Goal: Task Accomplishment & Management: Use online tool/utility

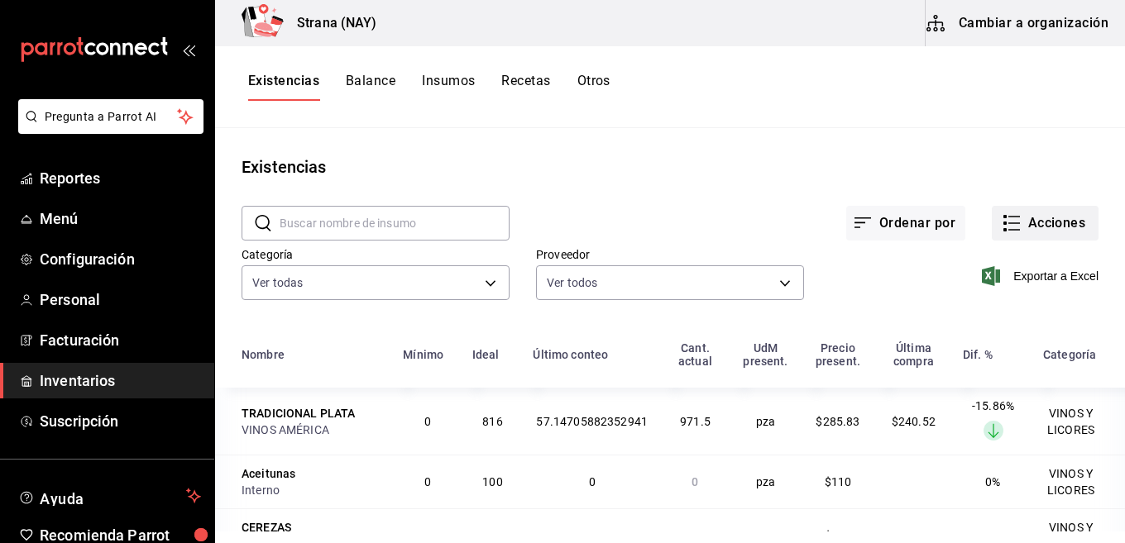
click at [1009, 220] on button "Acciones" at bounding box center [1044, 223] width 107 height 35
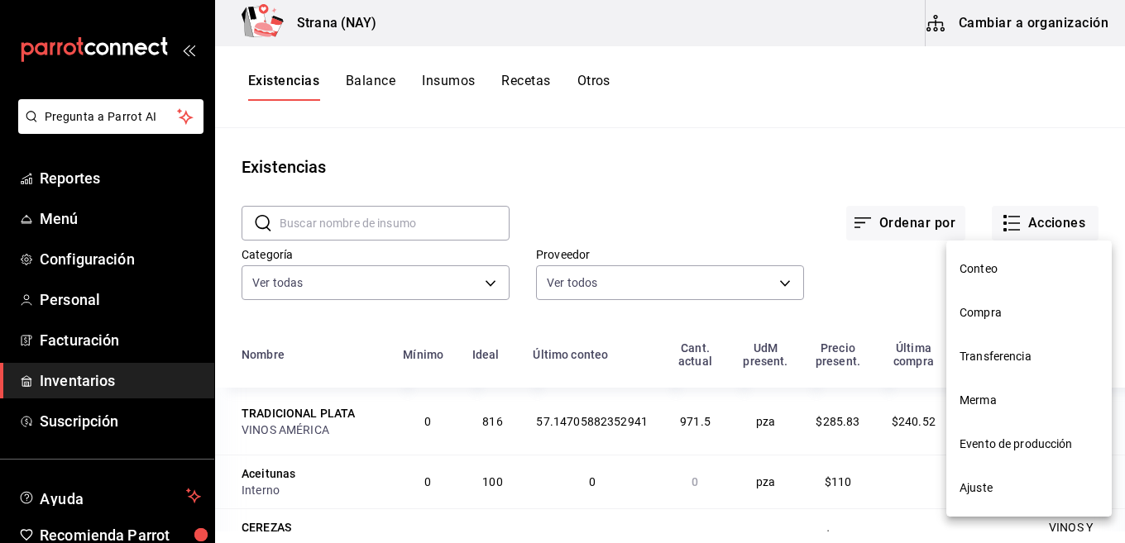
drag, startPoint x: 771, startPoint y: 98, endPoint x: 117, endPoint y: 211, distance: 663.6
click at [760, 107] on div at bounding box center [562, 271] width 1125 height 543
click at [739, 110] on div at bounding box center [562, 271] width 1125 height 543
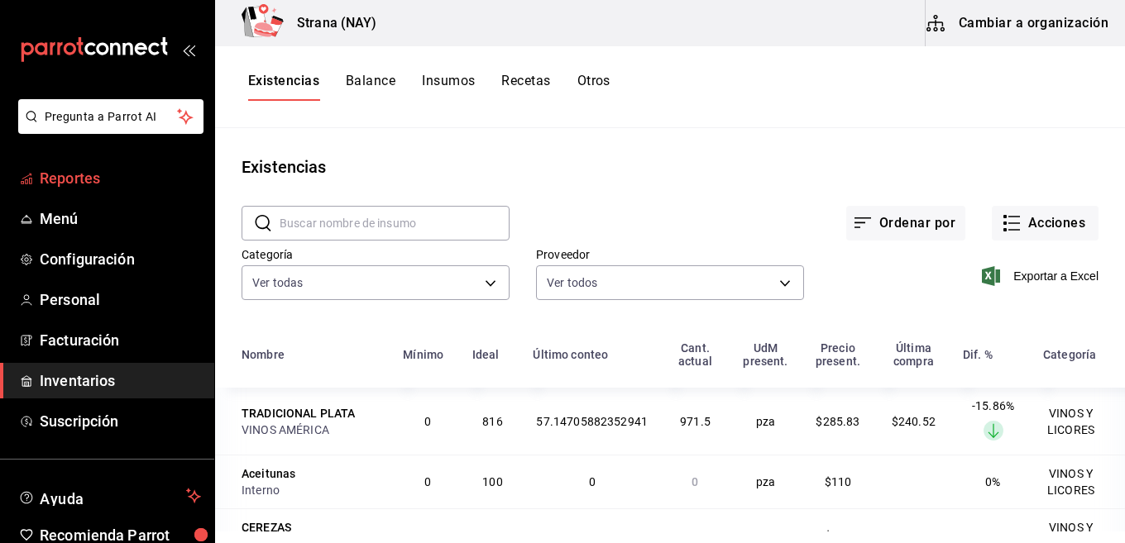
click at [109, 178] on span "Reportes" at bounding box center [120, 178] width 161 height 22
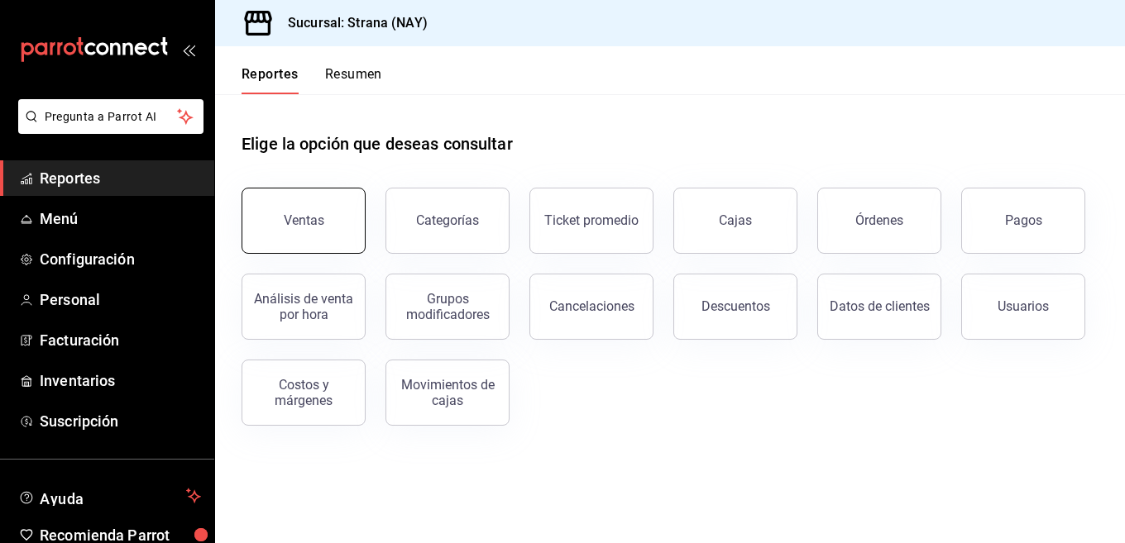
click at [306, 241] on button "Ventas" at bounding box center [303, 221] width 124 height 66
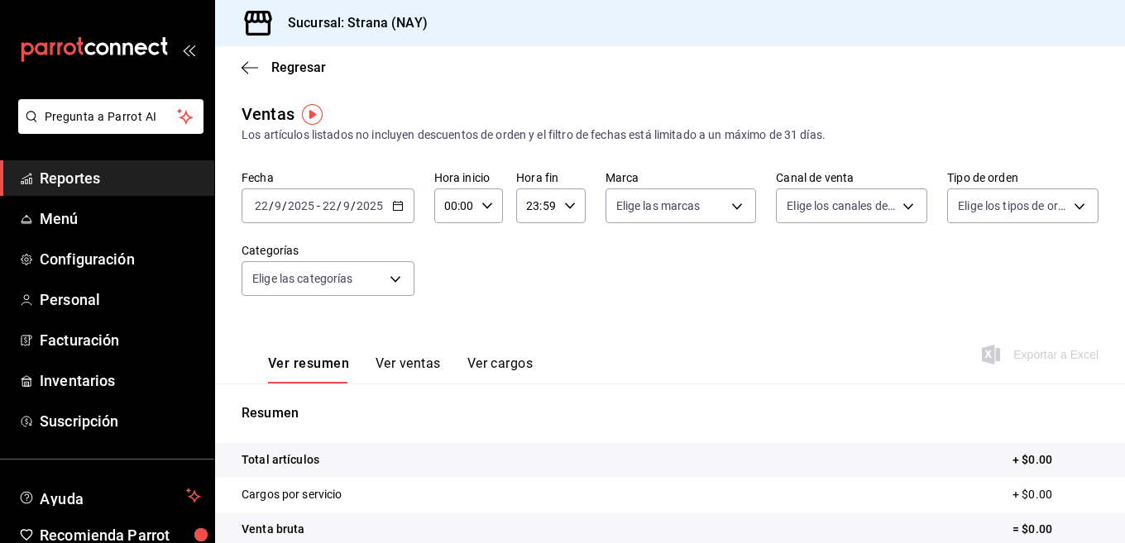
click at [404, 197] on div "[DATE] [DATE] - [DATE] [DATE]" at bounding box center [327, 206] width 173 height 35
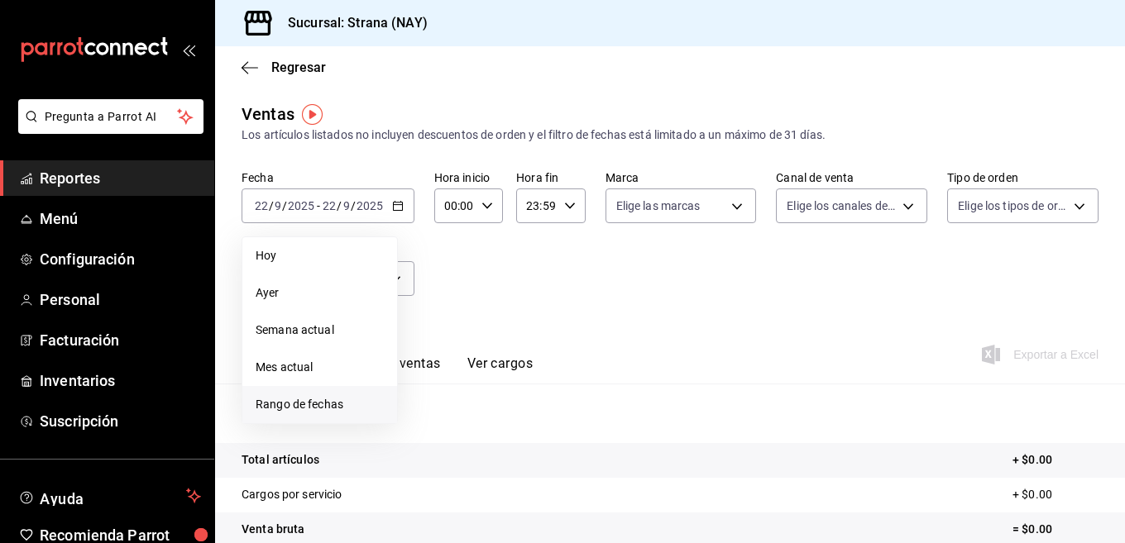
click at [307, 407] on span "Rango de fechas" at bounding box center [319, 404] width 128 height 17
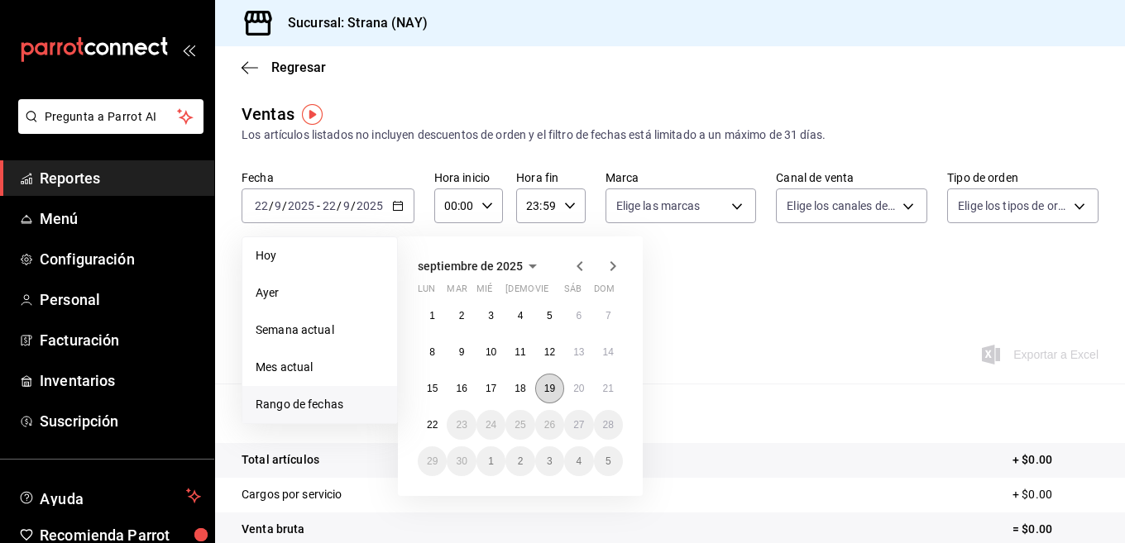
click at [552, 387] on abbr "19" at bounding box center [549, 389] width 11 height 12
click at [574, 386] on abbr "20" at bounding box center [578, 389] width 11 height 12
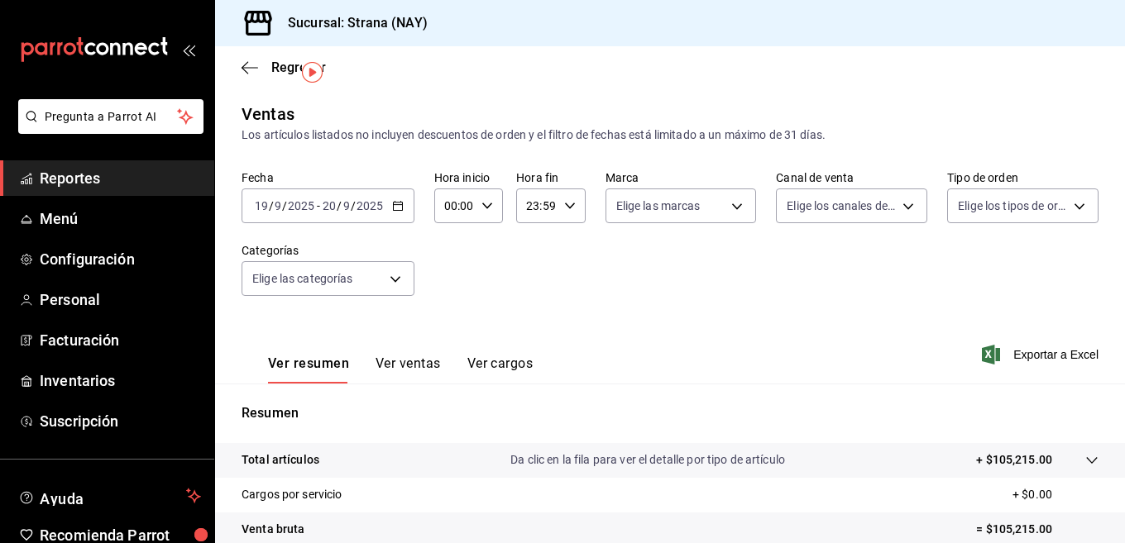
scroll to position [83, 0]
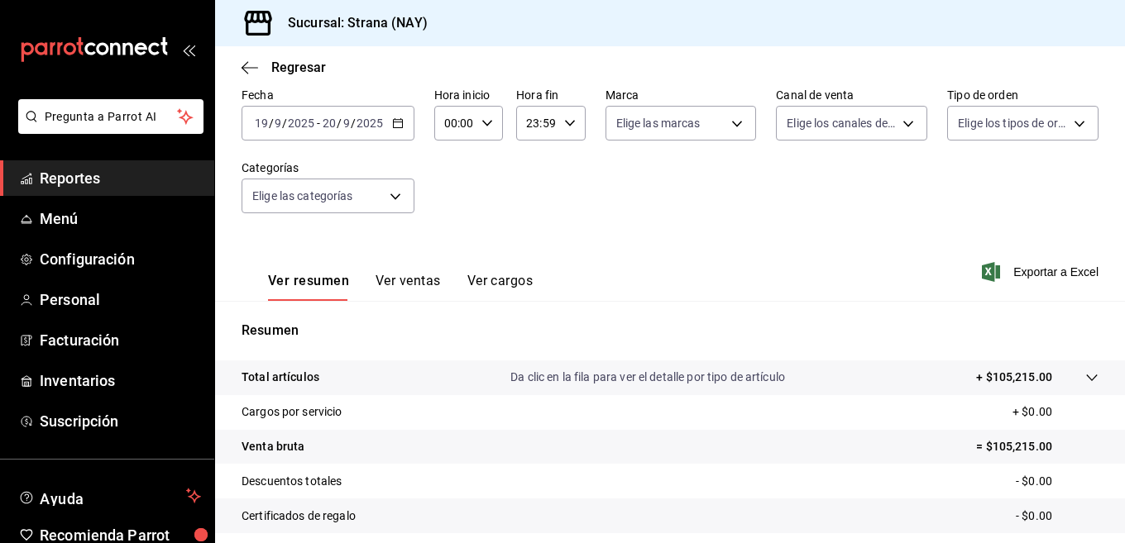
click at [494, 127] on div "00:00 Hora inicio" at bounding box center [468, 123] width 69 height 35
click at [446, 212] on span "20" at bounding box center [449, 214] width 7 height 13
type input "20:00"
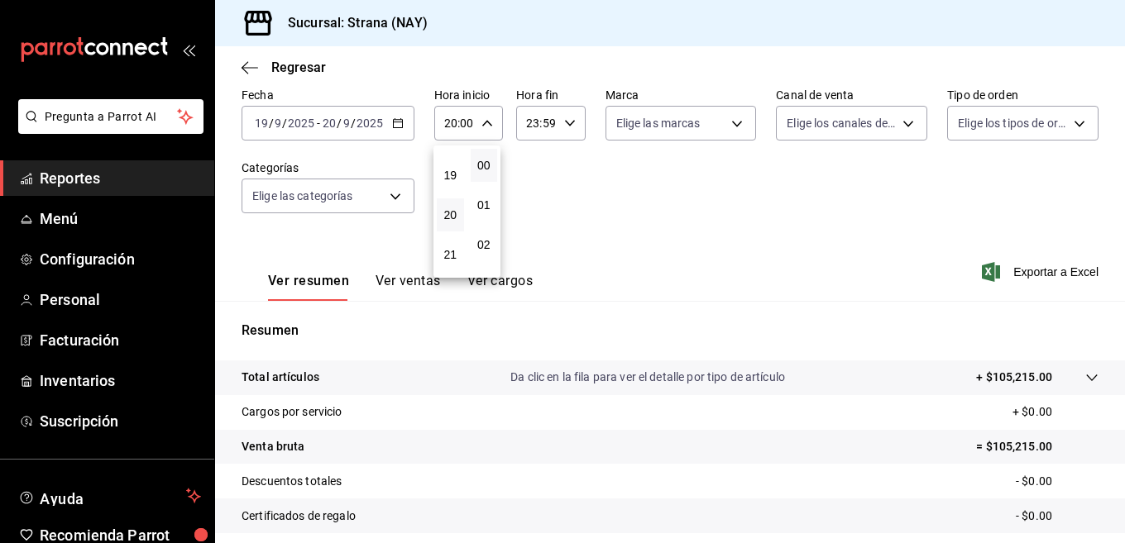
click at [564, 122] on div at bounding box center [562, 271] width 1125 height 543
click at [565, 122] on icon "button" at bounding box center [570, 123] width 12 height 12
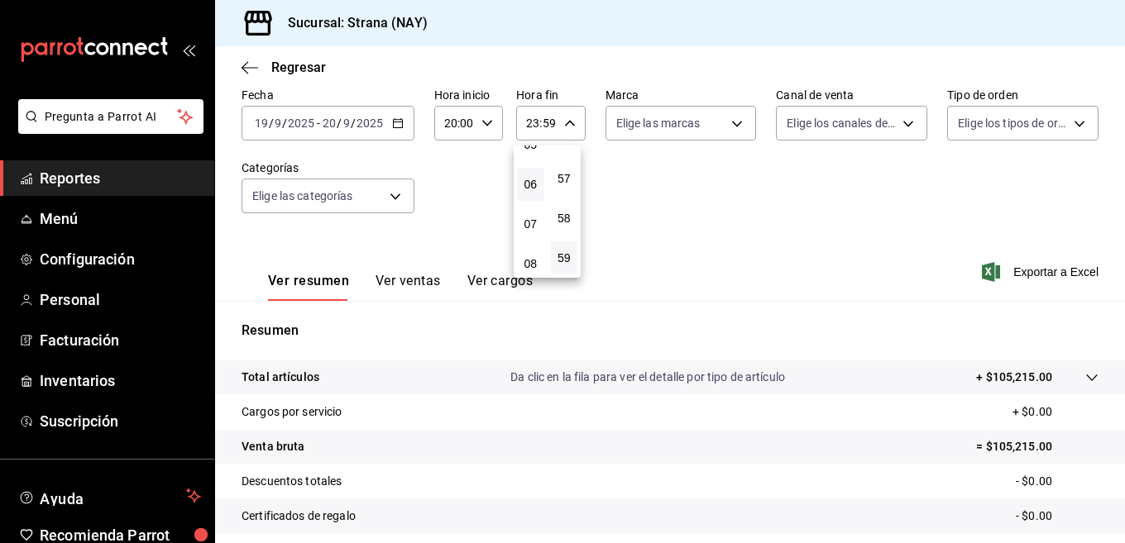
scroll to position [248, 0]
click at [530, 267] on button "09" at bounding box center [530, 274] width 27 height 33
type input "09:59"
click at [685, 174] on div at bounding box center [562, 271] width 1125 height 543
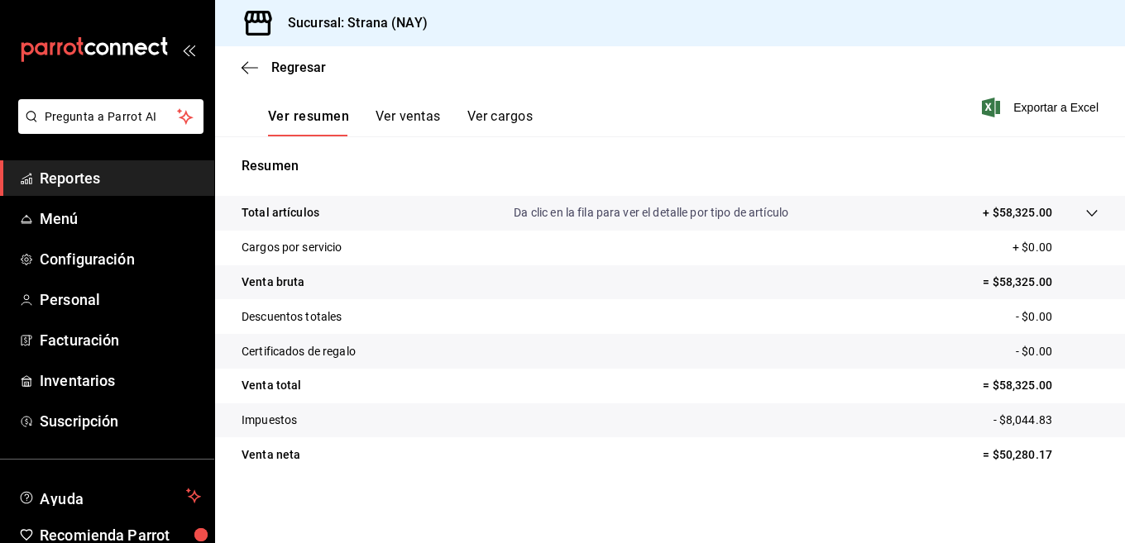
scroll to position [248, 0]
click at [1085, 208] on icon at bounding box center [1091, 212] width 13 height 13
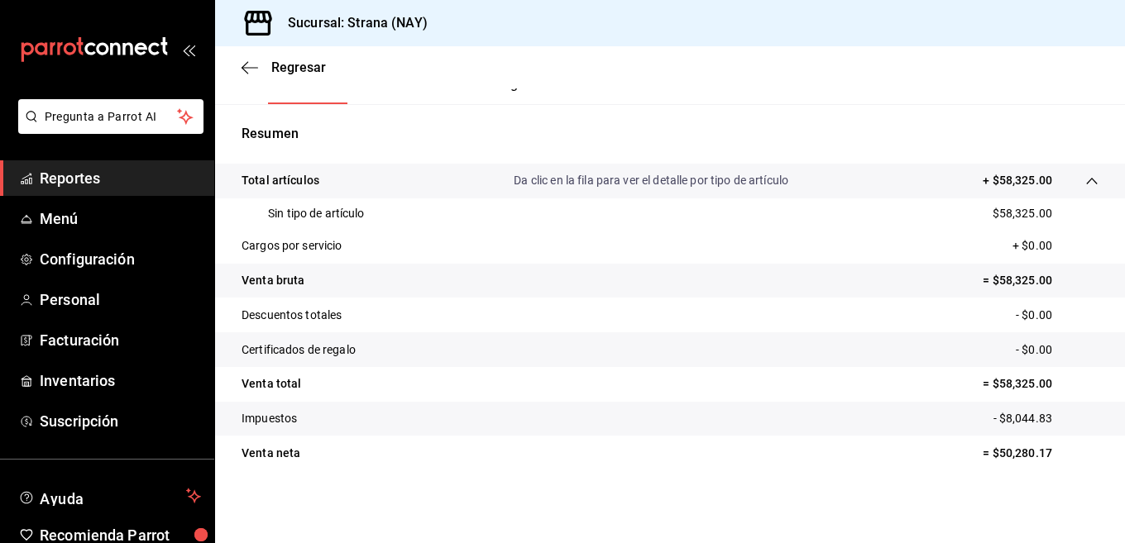
scroll to position [0, 0]
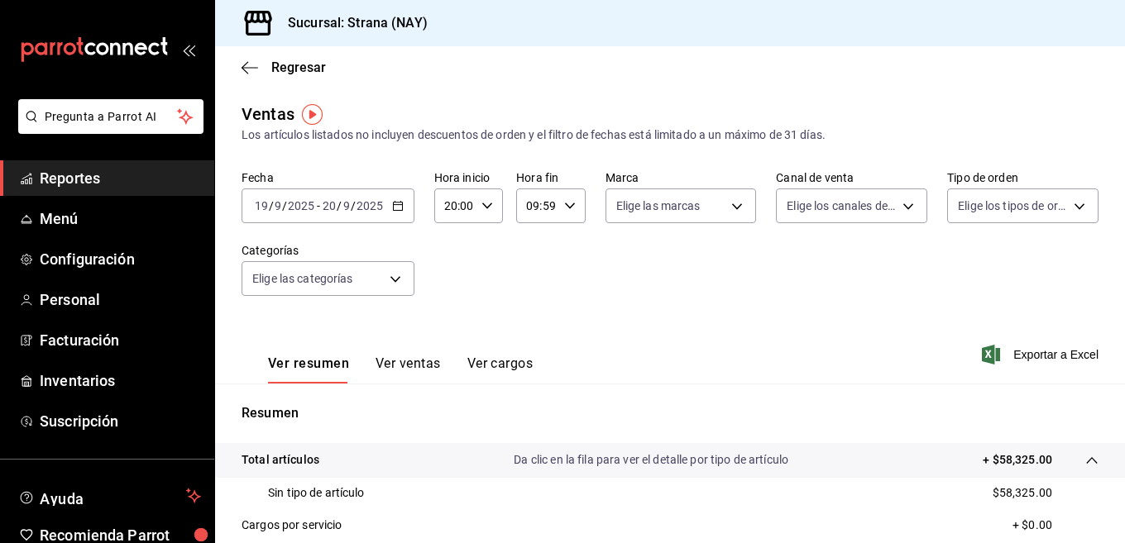
click at [393, 221] on div "[DATE] [DATE] - [DATE] [DATE]" at bounding box center [327, 206] width 173 height 35
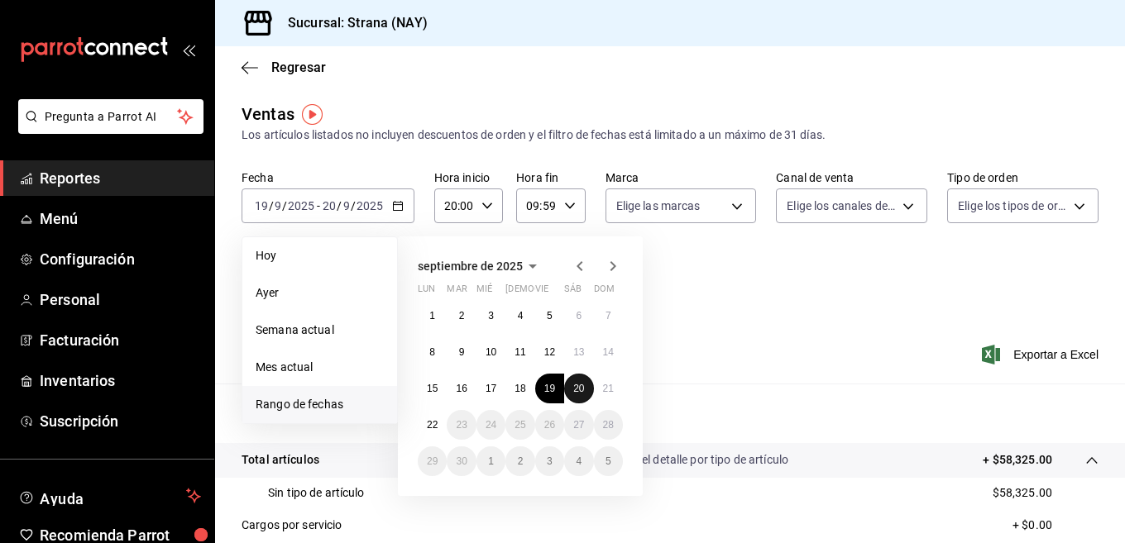
click at [581, 385] on abbr "20" at bounding box center [578, 389] width 11 height 12
click at [598, 389] on button "21" at bounding box center [608, 389] width 29 height 30
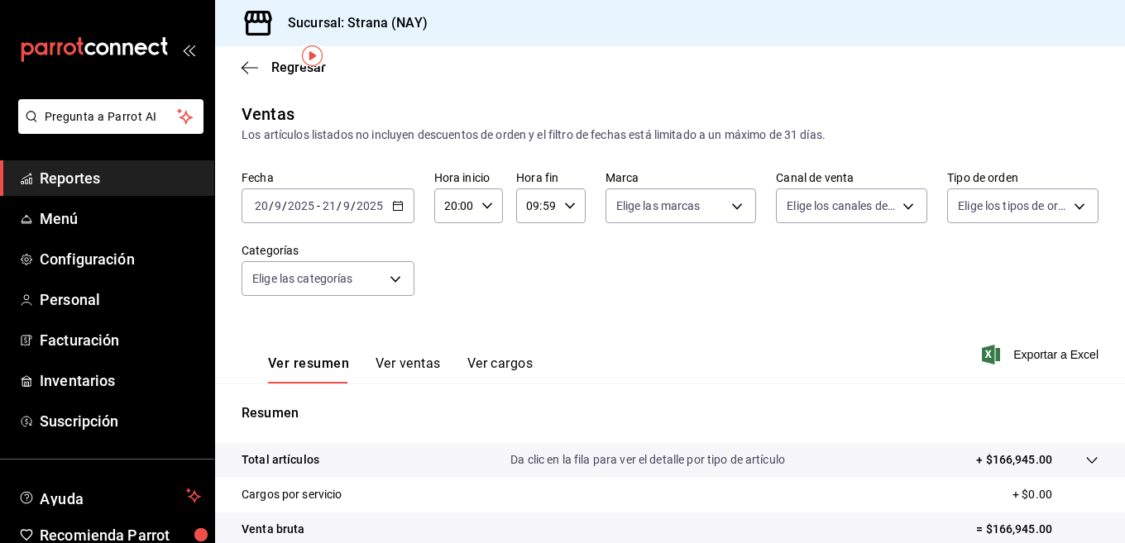
scroll to position [248, 0]
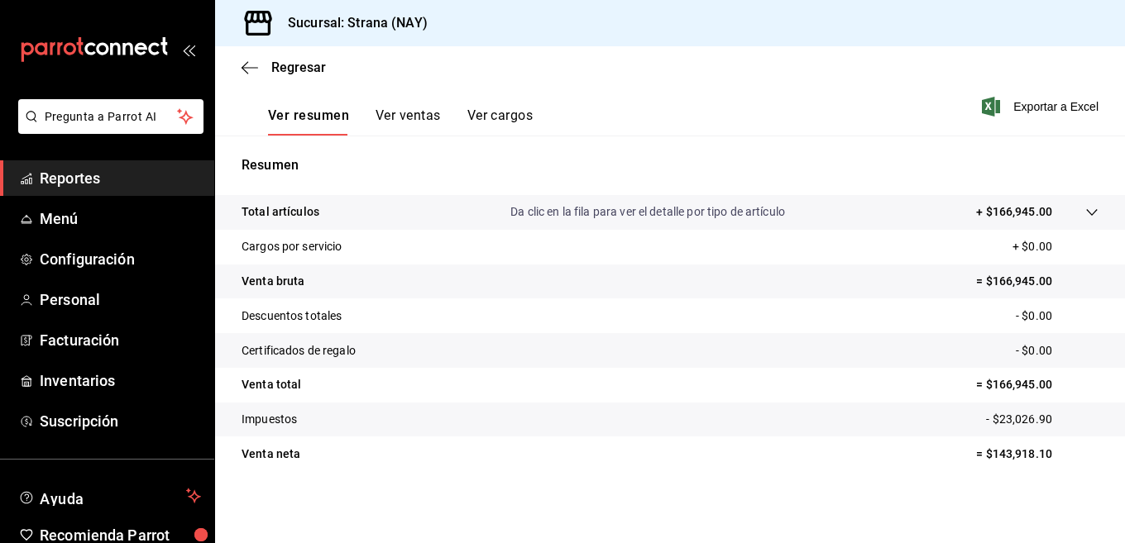
click at [1058, 215] on div at bounding box center [1075, 211] width 46 height 17
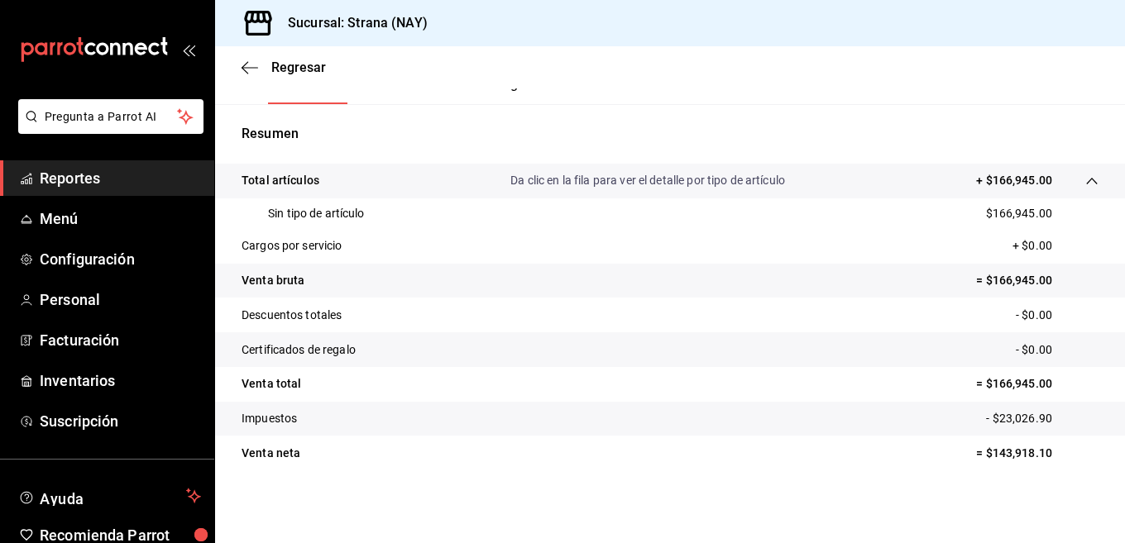
scroll to position [0, 0]
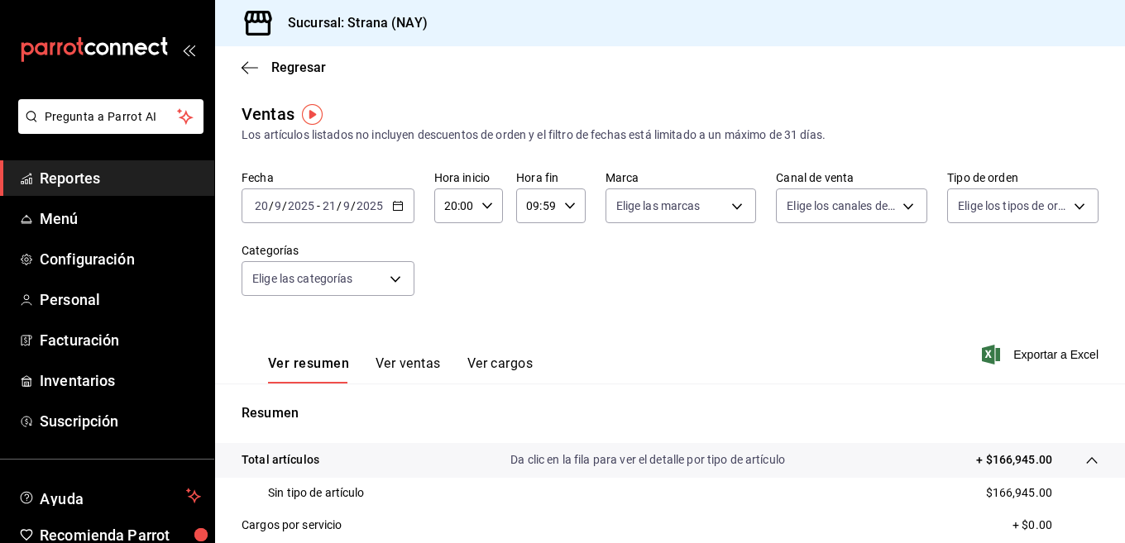
click at [408, 211] on div "[DATE] [DATE] - [DATE] [DATE]" at bounding box center [327, 206] width 173 height 35
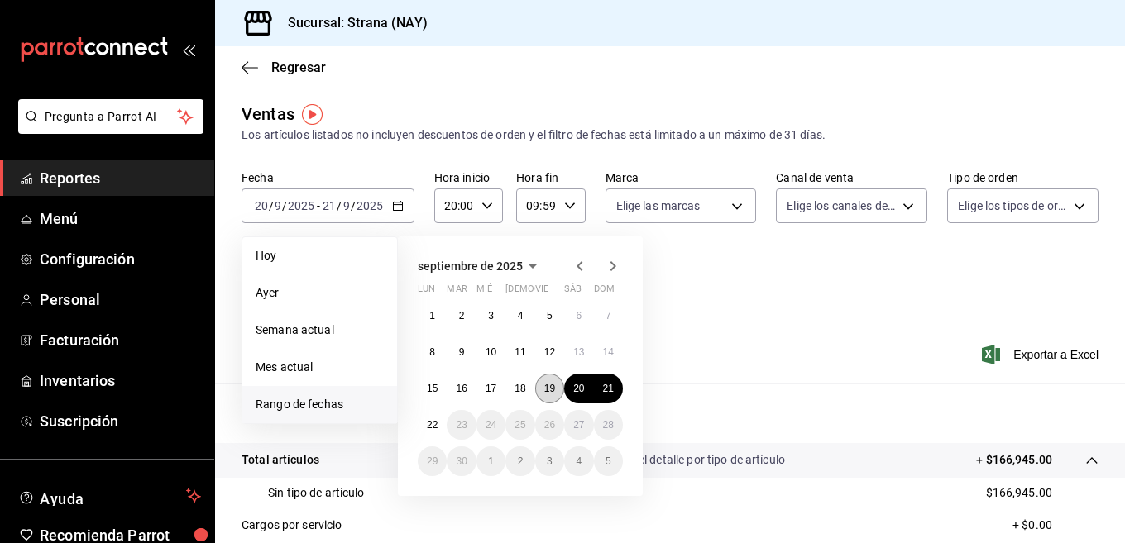
click at [554, 380] on button "19" at bounding box center [549, 389] width 29 height 30
click at [603, 392] on abbr "21" at bounding box center [608, 389] width 11 height 12
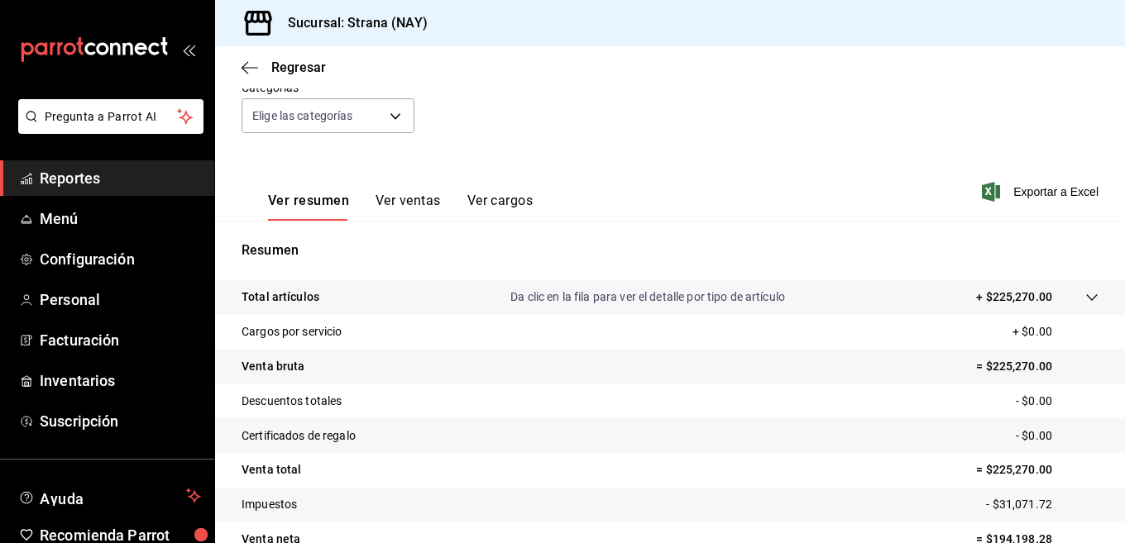
scroll to position [249, 0]
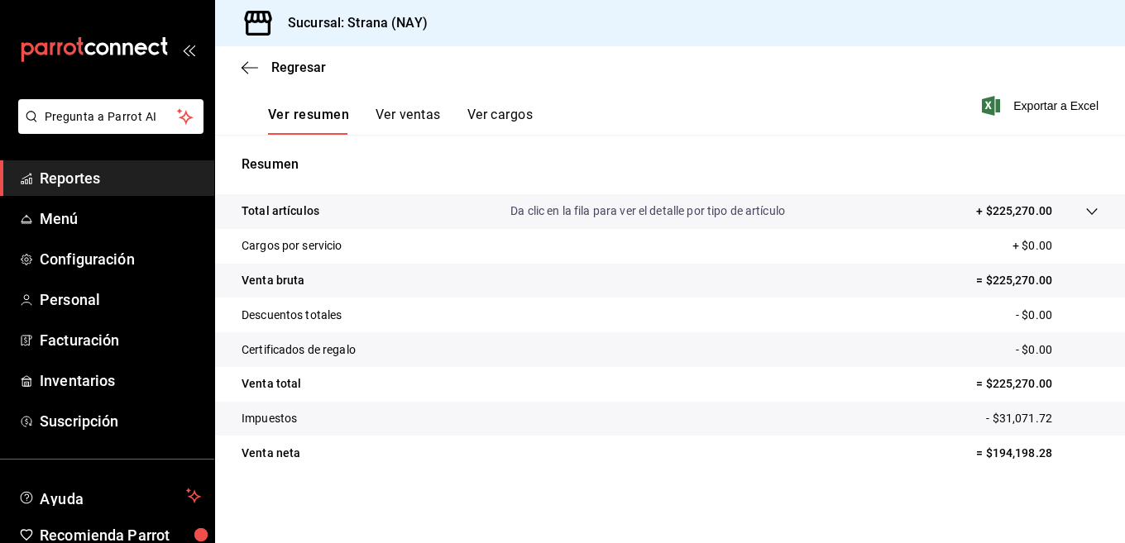
click at [1085, 217] on icon at bounding box center [1091, 211] width 13 height 13
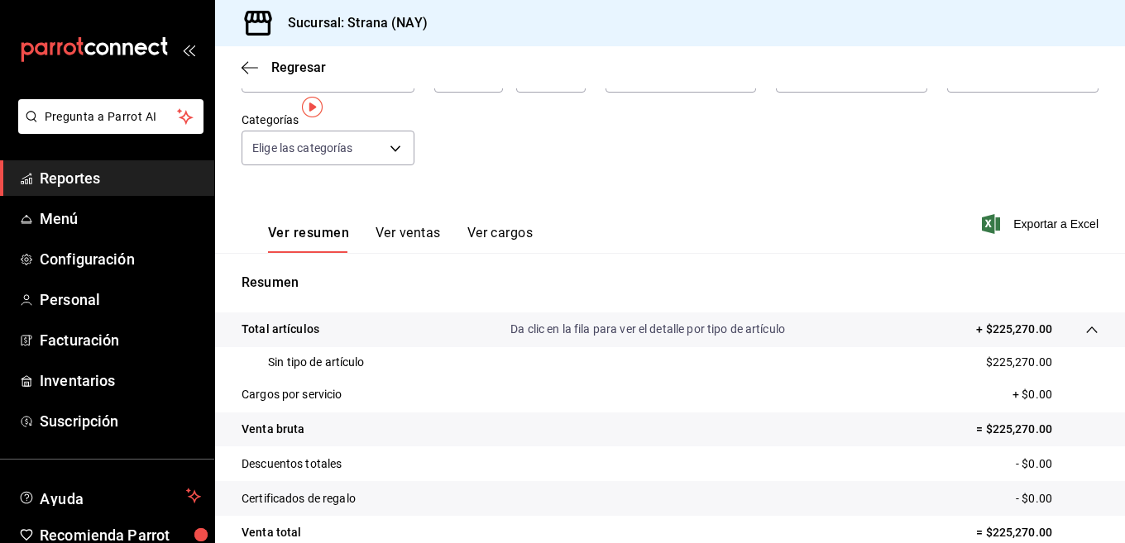
scroll to position [1, 0]
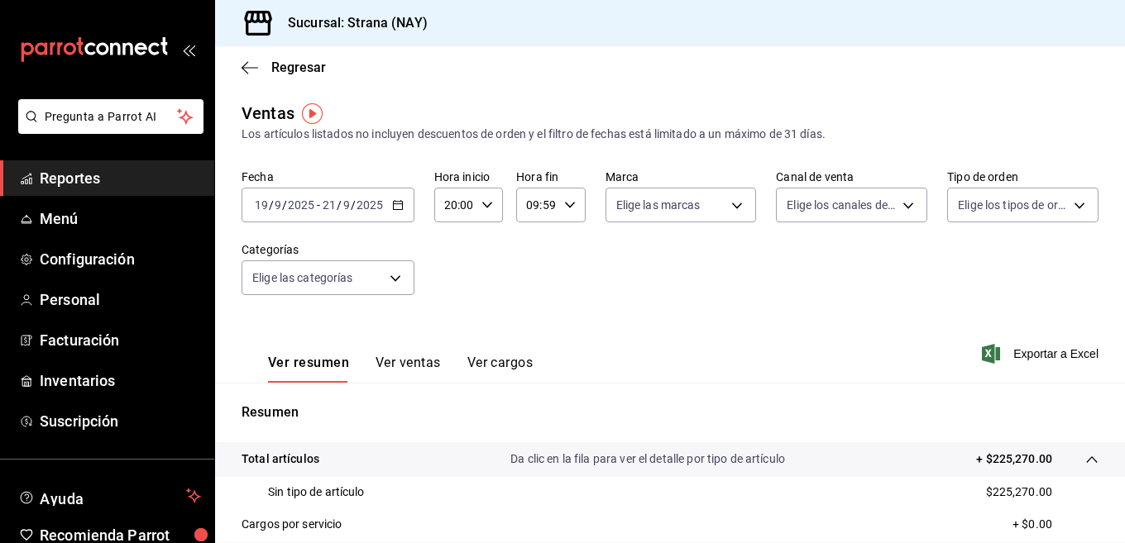
click at [397, 194] on div "[DATE] [DATE] - [DATE] [DATE]" at bounding box center [327, 205] width 173 height 35
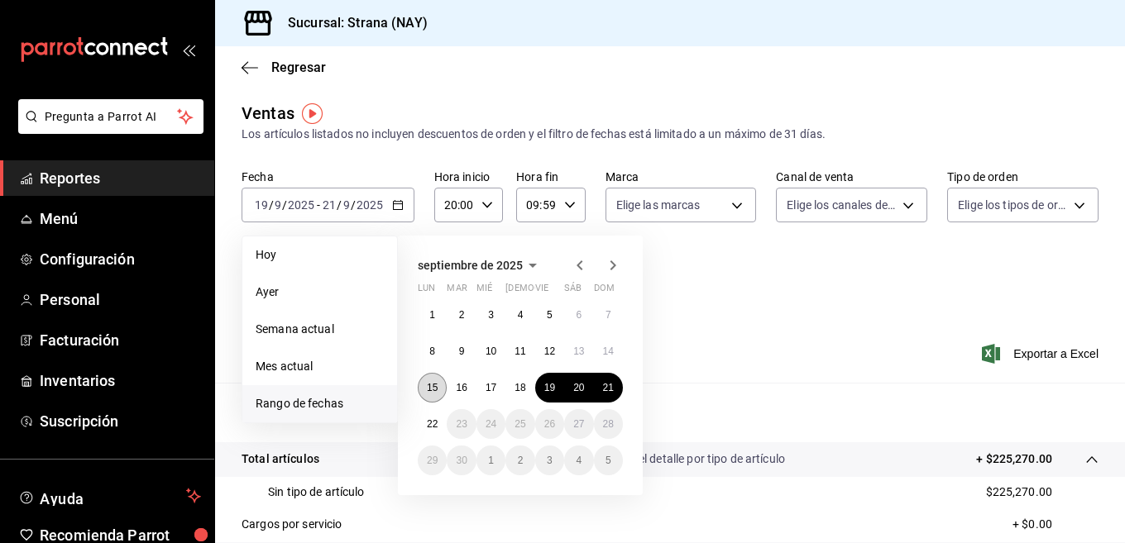
click at [438, 392] on button "15" at bounding box center [432, 388] width 29 height 30
click at [475, 394] on button "16" at bounding box center [460, 388] width 29 height 30
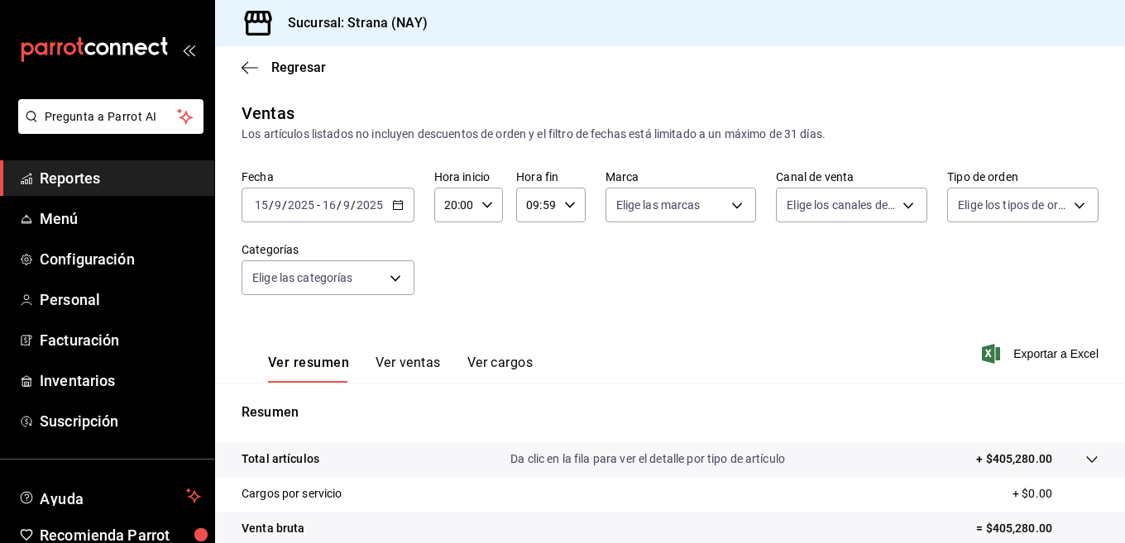
scroll to position [249, 0]
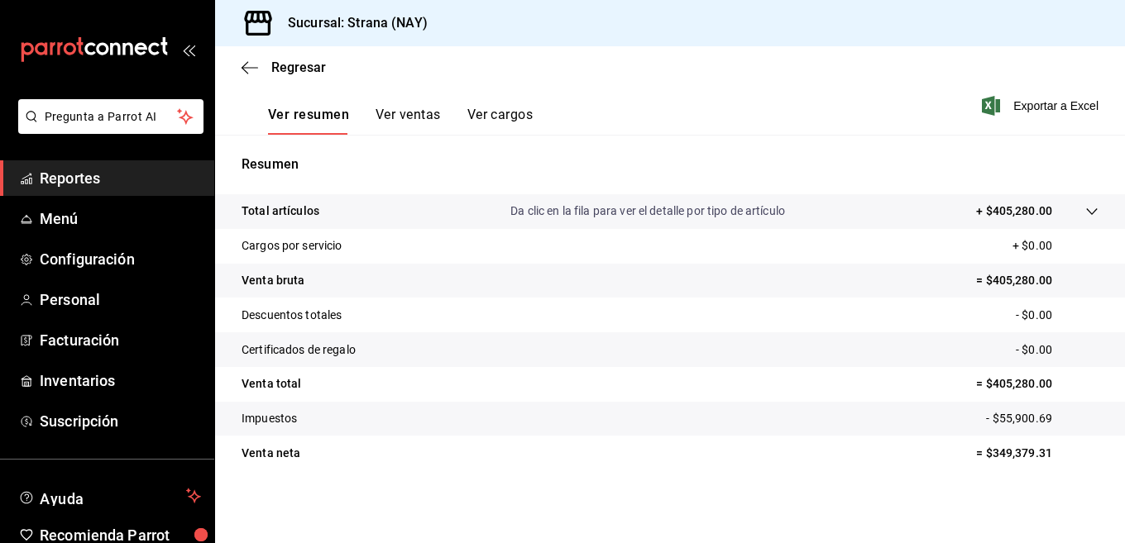
click at [1085, 214] on icon at bounding box center [1091, 211] width 13 height 13
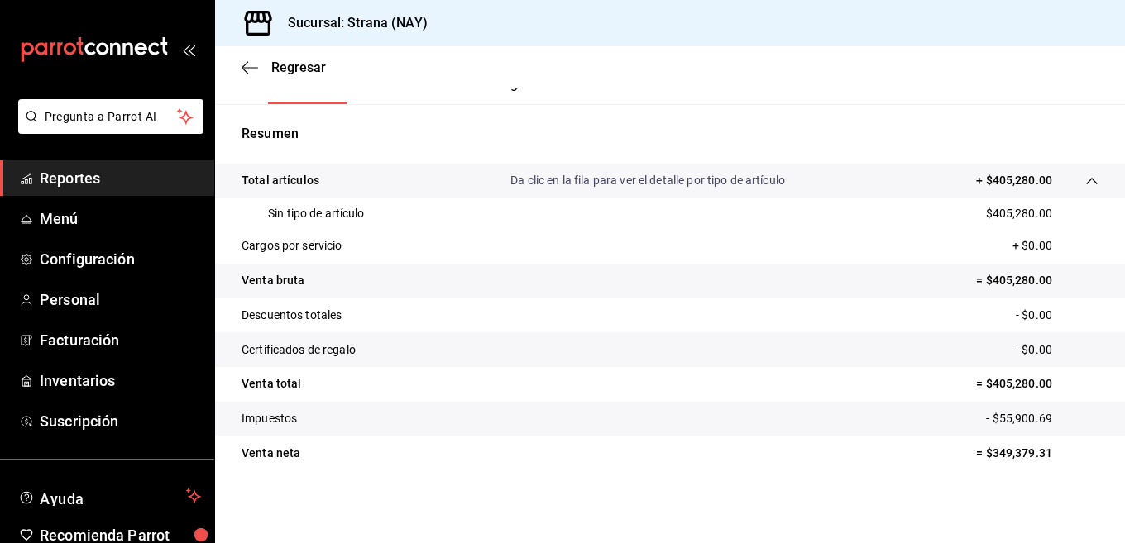
scroll to position [0, 0]
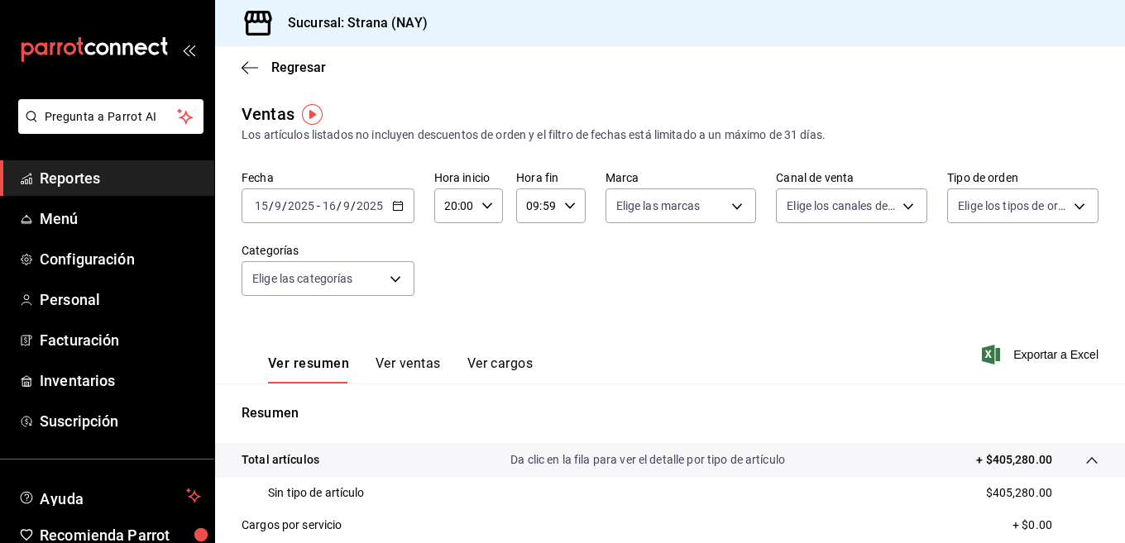
click at [398, 210] on \(Stroke\) "button" at bounding box center [398, 206] width 10 height 9
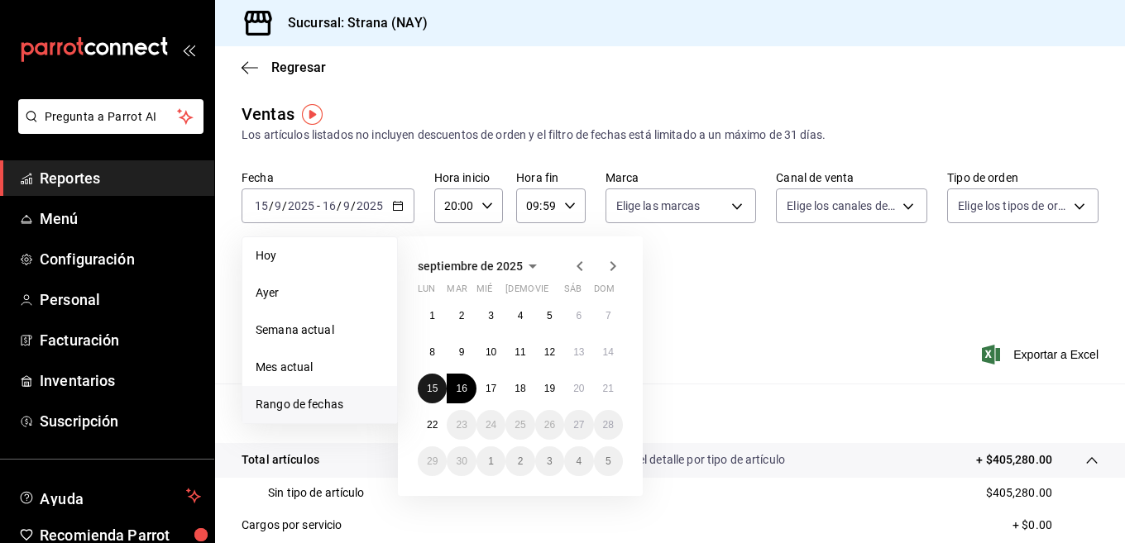
drag, startPoint x: 438, startPoint y: 386, endPoint x: 504, endPoint y: 403, distance: 68.4
click at [439, 386] on button "15" at bounding box center [432, 389] width 29 height 30
click at [601, 389] on button "21" at bounding box center [608, 389] width 29 height 30
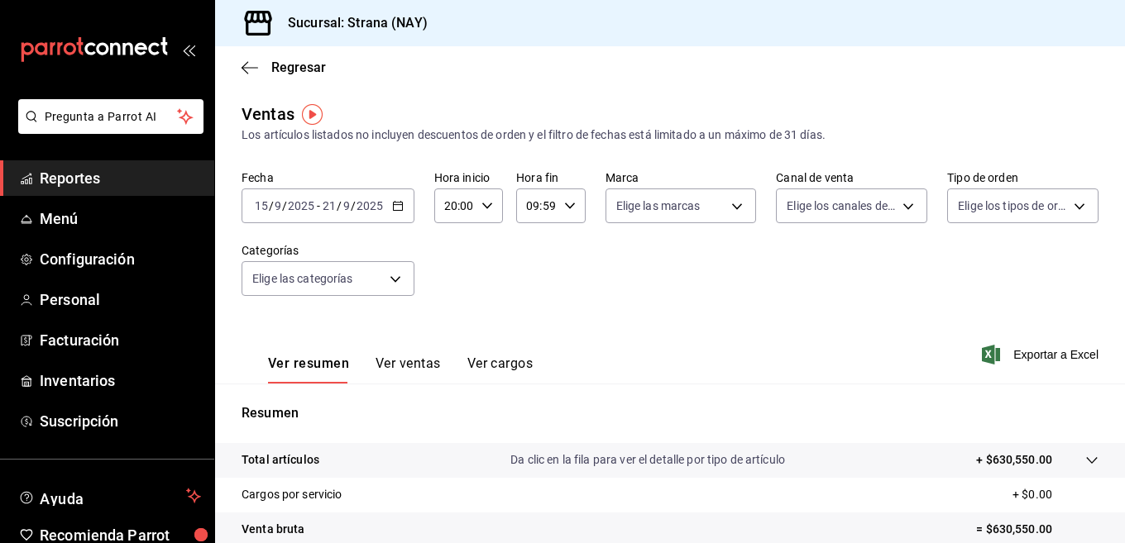
scroll to position [249, 0]
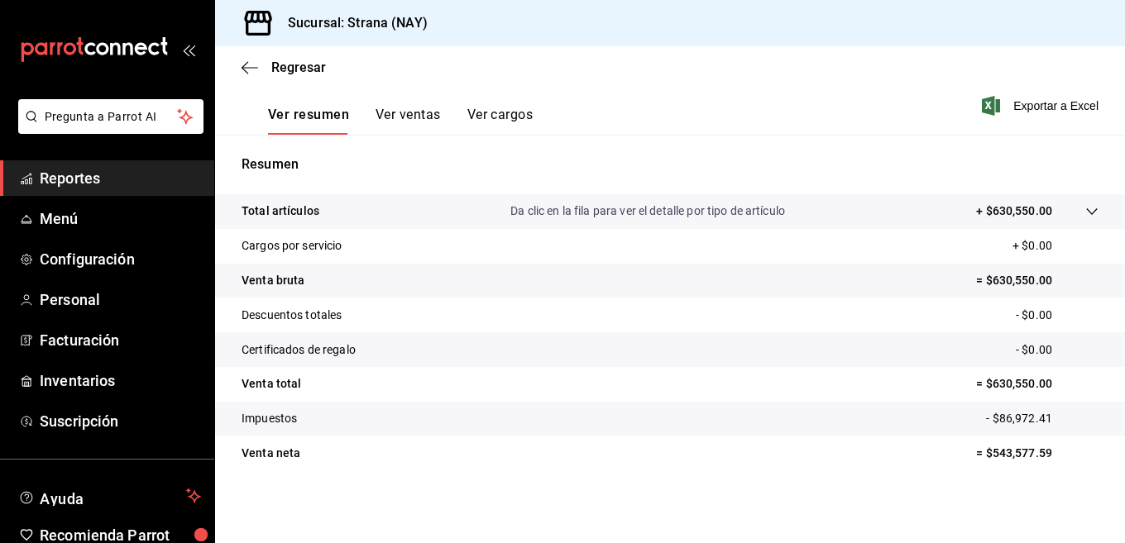
click at [1048, 200] on tr "Total artículos Da clic en la fila para ver el detalle por tipo de artículo + $…" at bounding box center [670, 211] width 910 height 35
